Goal: Information Seeking & Learning: Find specific fact

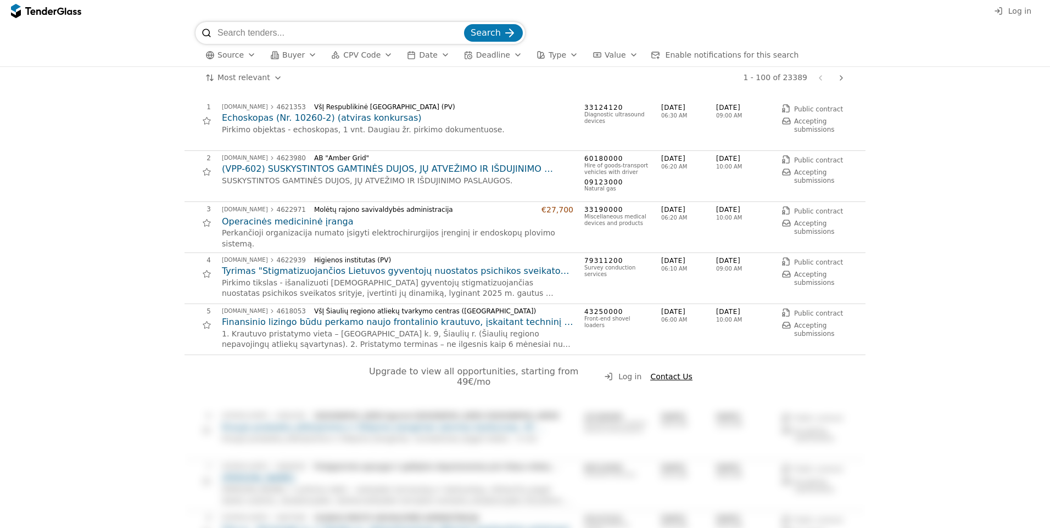
click at [231, 29] on input "search" at bounding box center [340, 33] width 244 height 22
paste input "[PERSON_NAME], Taurostos g. 14"
type input "[PERSON_NAME], Taurostos g. 14"
click at [505, 35] on div "submit" at bounding box center [509, 33] width 43 height 43
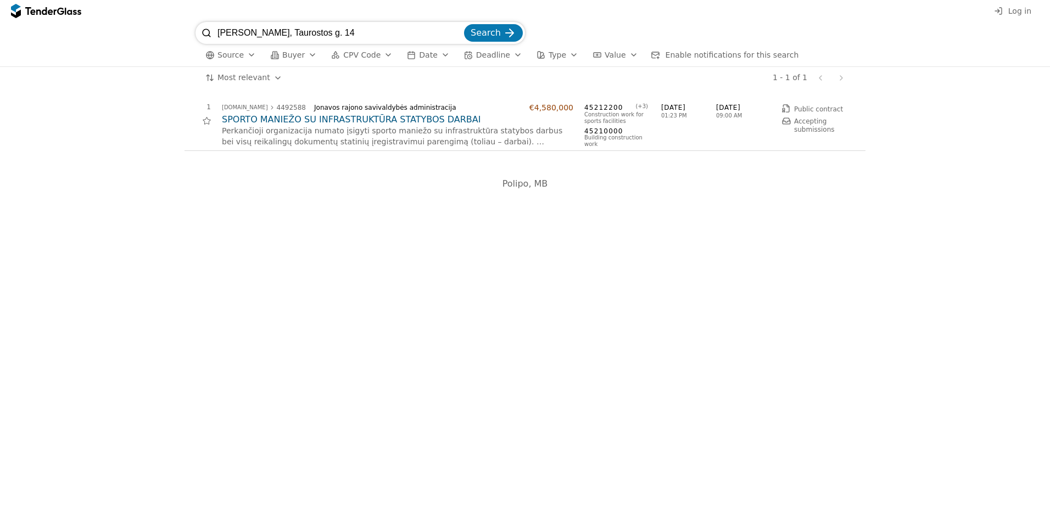
click at [398, 118] on h2 "SPORTO MANIEŽO SU INFRASTRUKTŪRA STATYBOS DARBAI" at bounding box center [398, 120] width 352 height 12
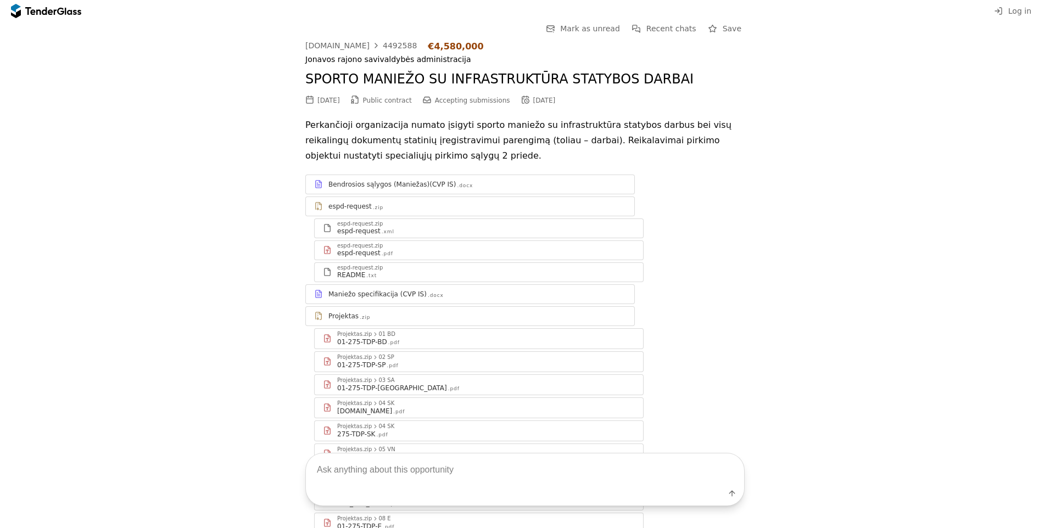
click at [350, 388] on div "01-275-TDP-[GEOGRAPHIC_DATA]" at bounding box center [392, 388] width 110 height 9
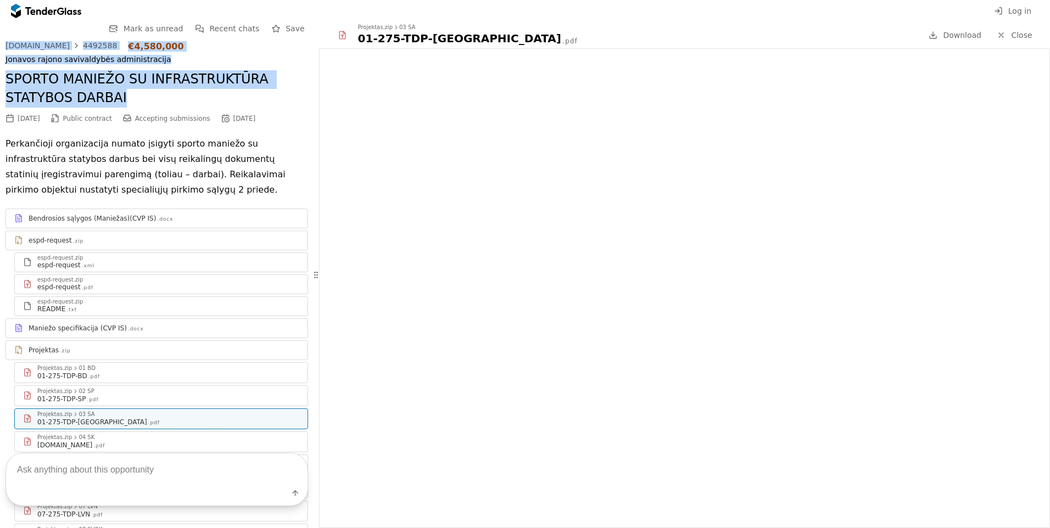
drag, startPoint x: 3, startPoint y: 48, endPoint x: 127, endPoint y: 97, distance: 134.2
click at [127, 97] on div "Go Back Mark as unread Recent chats Save [DOMAIN_NAME] 4492588 €4,580,000 Jonav…" at bounding box center [157, 429] width 314 height 814
drag, startPoint x: 127, startPoint y: 97, endPoint x: 69, endPoint y: 84, distance: 60.2
copy div "[DOMAIN_NAME] 4492588 €4,580,000 Jonavos rajono savivaldybės administracija SPO…"
